Goal: Submit feedback/report problem

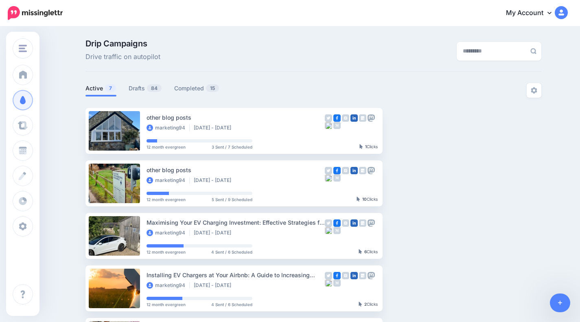
click at [150, 91] on link "Drafts 84" at bounding box center [145, 88] width 33 height 10
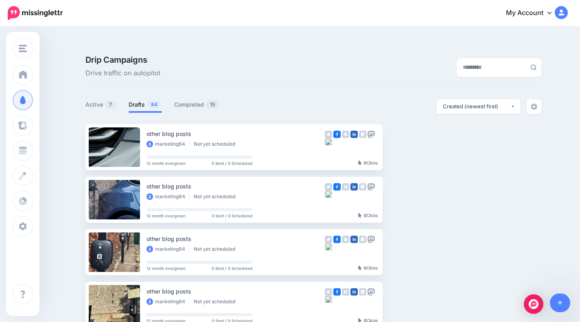
click at [531, 301] on img "Open Intercom Messenger" at bounding box center [533, 304] width 10 height 10
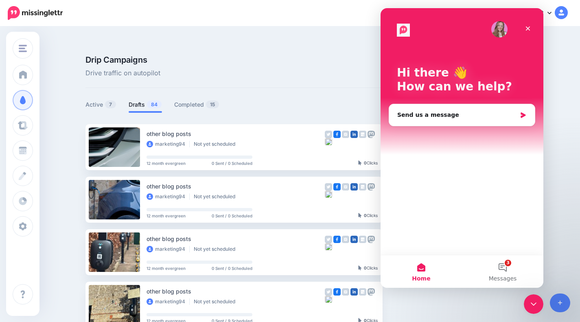
click at [426, 114] on div "Send us a message" at bounding box center [456, 115] width 119 height 9
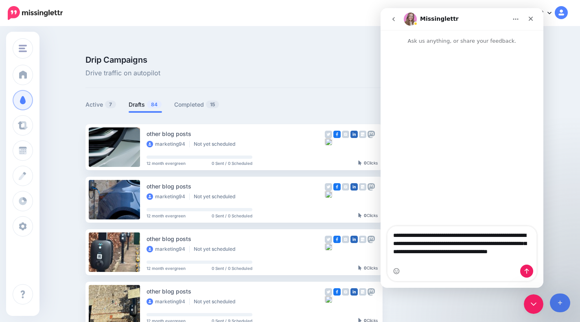
type textarea "**********"
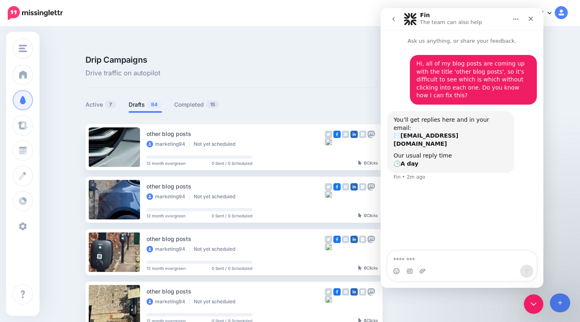
click at [33, 220] on link "Settings" at bounding box center [23, 226] width 20 height 20
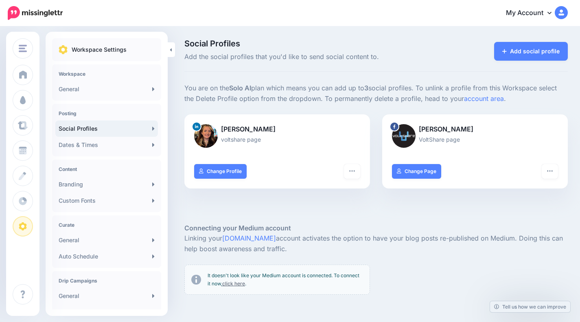
scroll to position [92, 0]
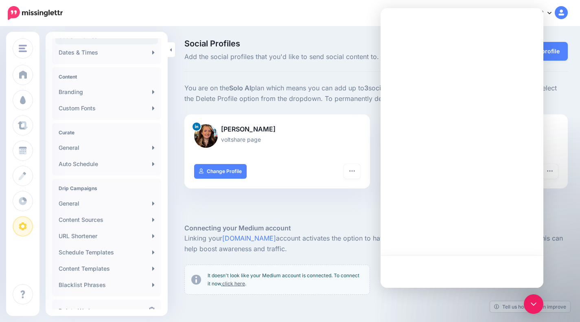
click at [102, 220] on link "Content Sources" at bounding box center [106, 219] width 102 height 16
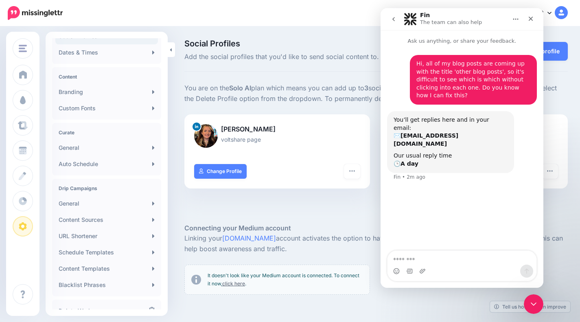
scroll to position [0, 0]
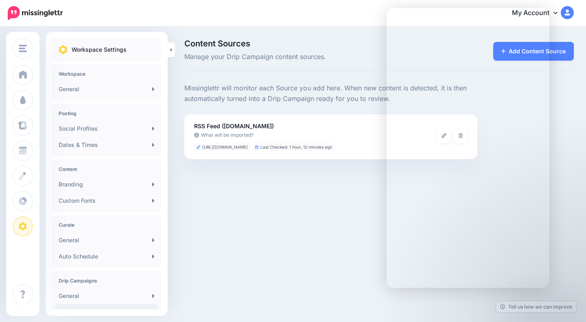
click at [328, 206] on div "VoltShare [GEOGRAPHIC_DATA] Add Workspace Dashboard Campaigns Curate Schedule C…" at bounding box center [293, 161] width 586 height 322
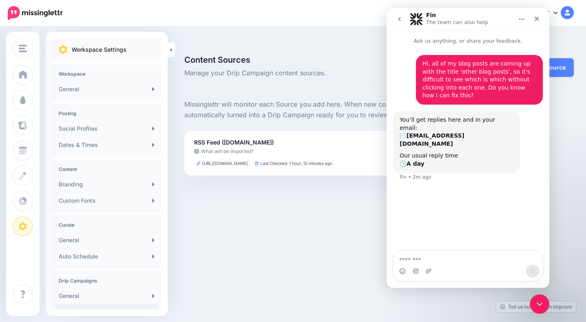
click at [539, 18] on icon "Close" at bounding box center [536, 18] width 7 height 7
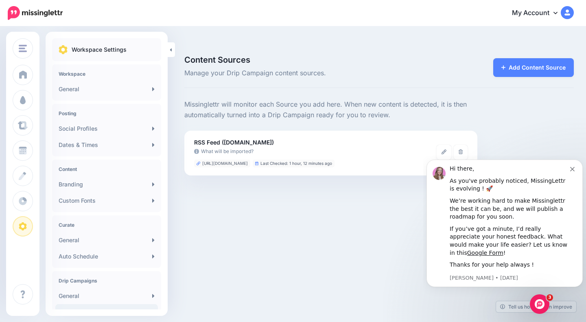
click at [536, 300] on icon "Open Intercom Messenger" at bounding box center [539, 303] width 13 height 13
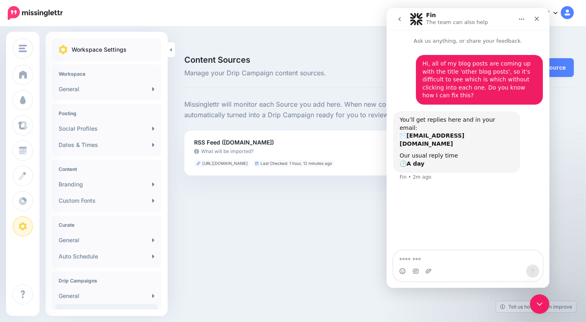
click at [445, 260] on textarea "Message…" at bounding box center [467, 258] width 149 height 14
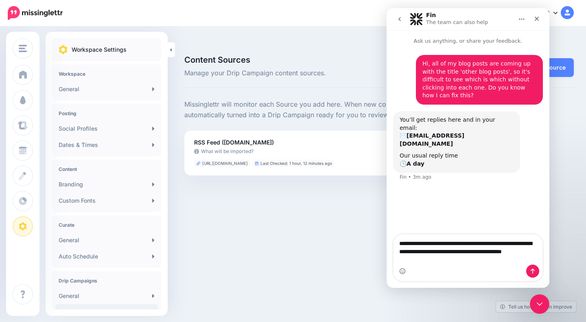
drag, startPoint x: 448, startPoint y: 251, endPoint x: 464, endPoint y: 287, distance: 39.4
click at [464, 287] on div "**********" at bounding box center [467, 261] width 163 height 54
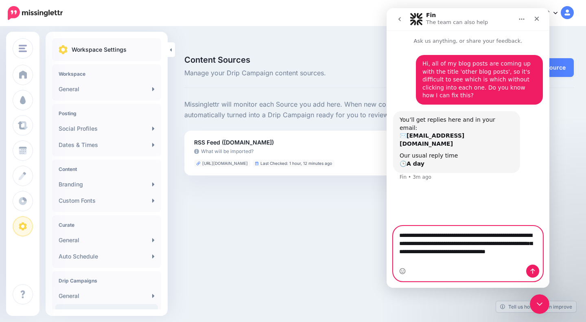
type textarea "**********"
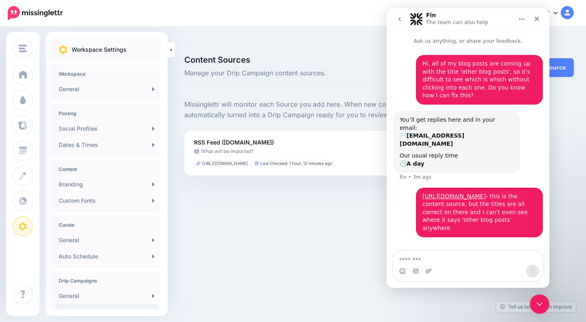
click at [313, 242] on div "VoltShare [GEOGRAPHIC_DATA] Add Workspace Dashboard Campaigns Curate Schedule C…" at bounding box center [293, 177] width 586 height 322
